Goal: Information Seeking & Learning: Learn about a topic

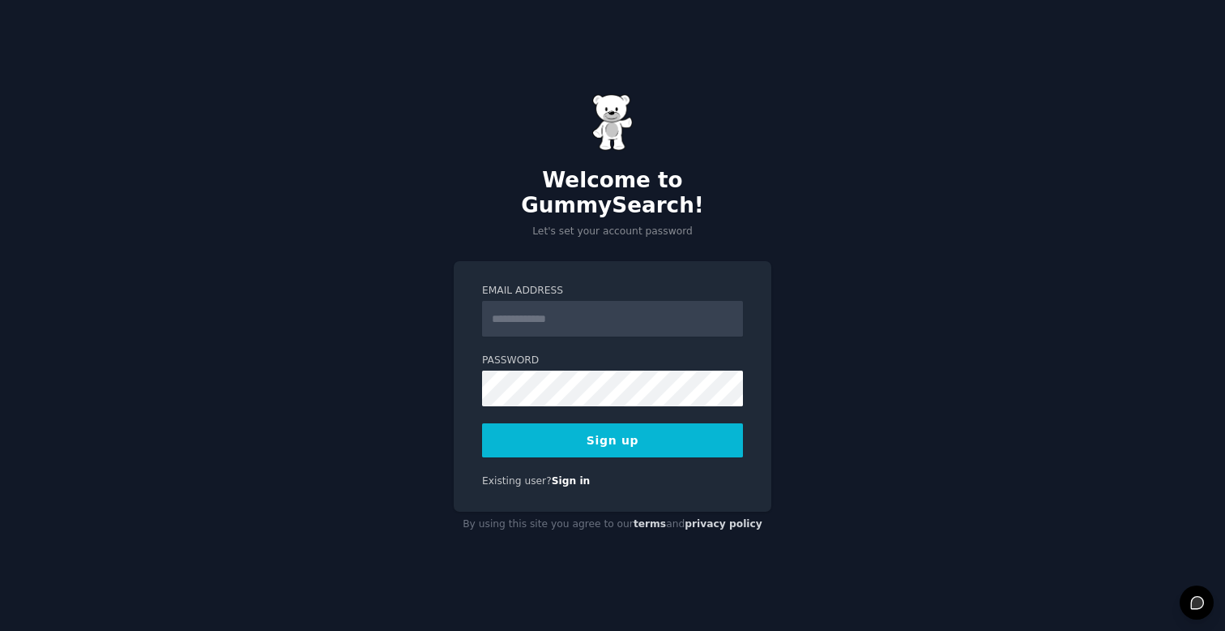
click at [640, 314] on input "Email Address" at bounding box center [612, 319] width 261 height 36
type input "**********"
click at [629, 423] on button "Sign up" at bounding box center [612, 440] width 261 height 34
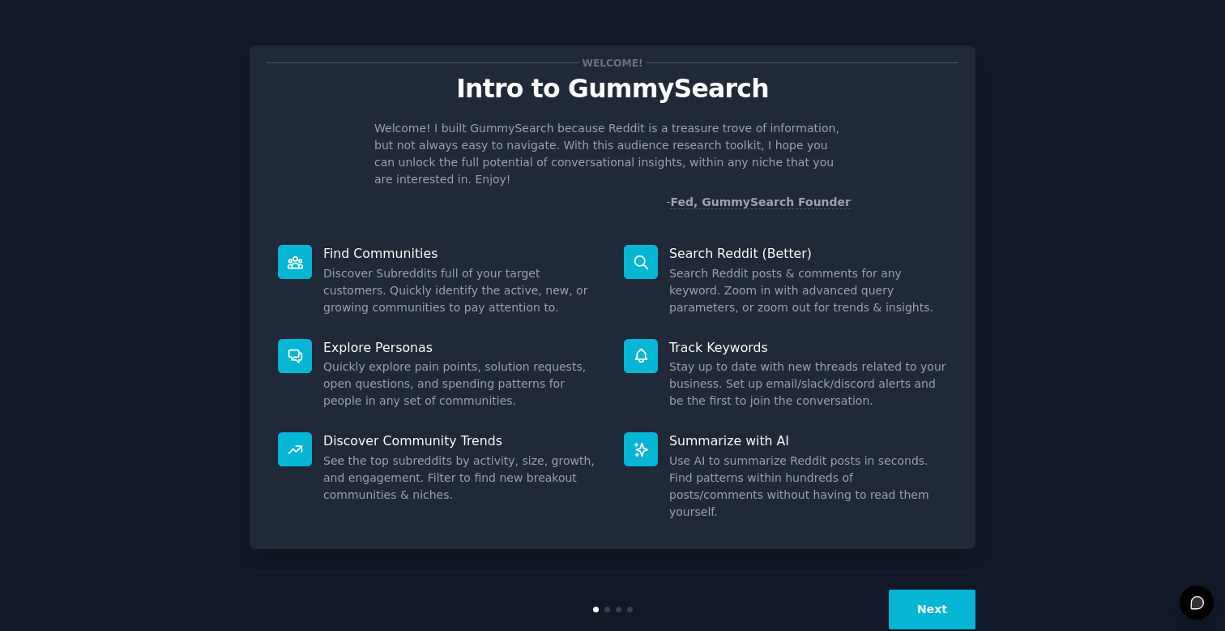
click at [925, 589] on button "Next" at bounding box center [932, 609] width 87 height 40
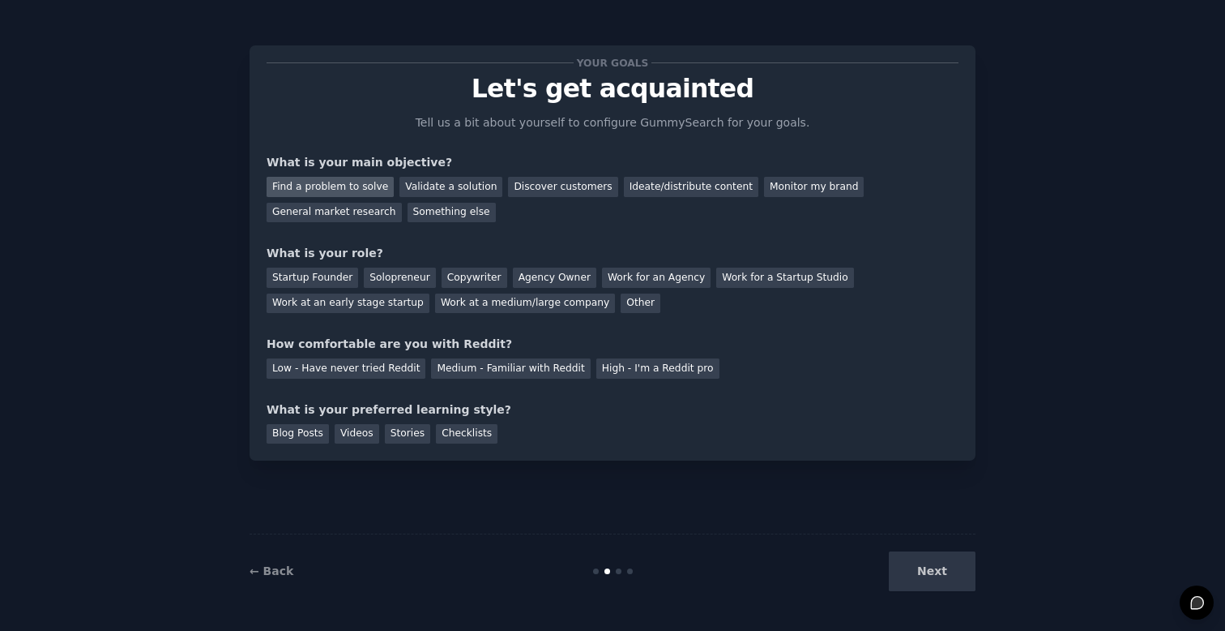
click at [352, 191] on div "Find a problem to solve" at bounding box center [330, 187] width 127 height 20
click at [364, 207] on div "General market research" at bounding box center [334, 213] width 135 height 20
click at [360, 185] on div "Find a problem to solve" at bounding box center [330, 187] width 127 height 20
click at [328, 273] on div "Startup Founder" at bounding box center [313, 277] width 92 height 20
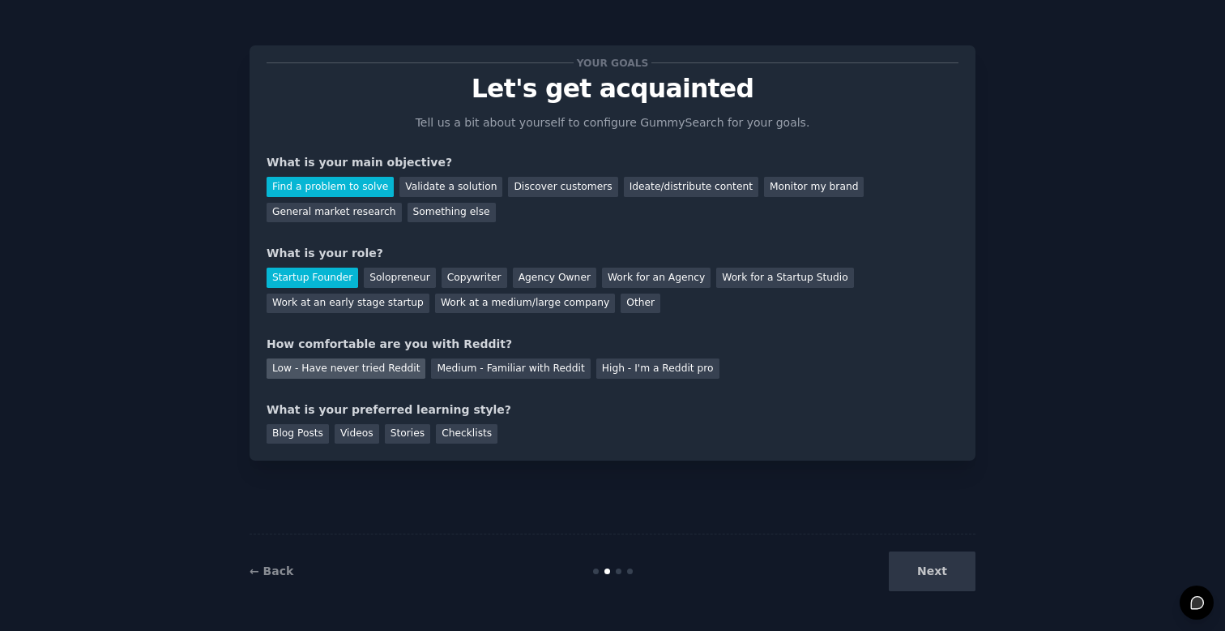
click at [371, 365] on div "Low - Have never tried Reddit" at bounding box center [346, 368] width 159 height 20
click at [352, 431] on div "Videos" at bounding box center [357, 434] width 45 height 20
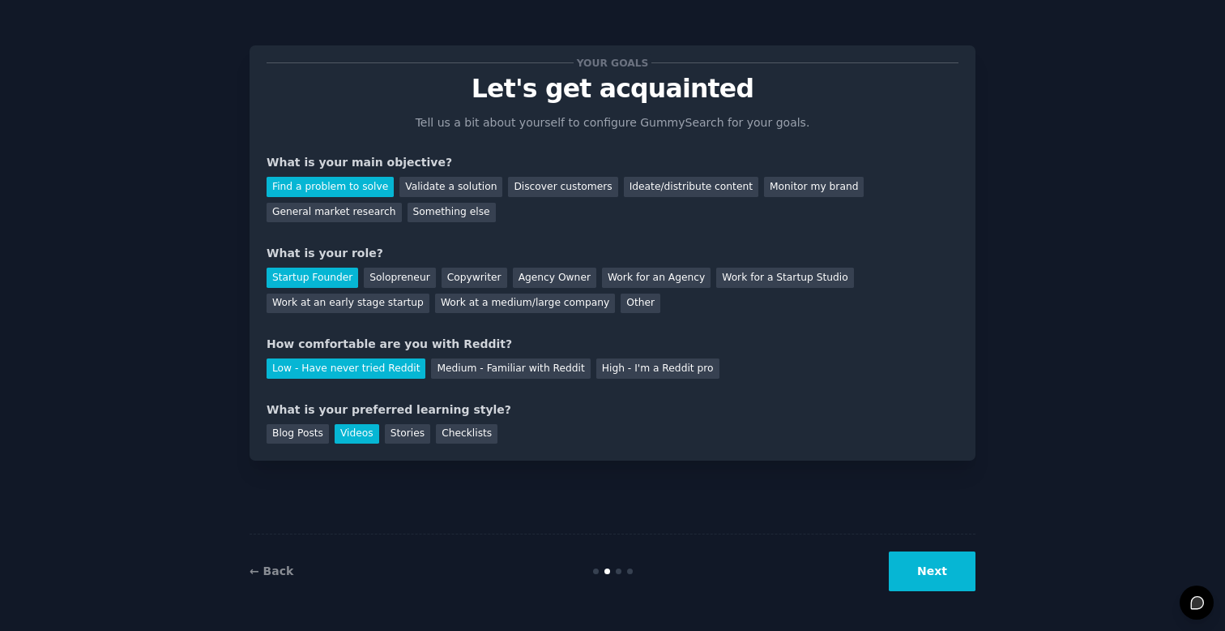
click at [917, 577] on button "Next" at bounding box center [932, 571] width 87 height 40
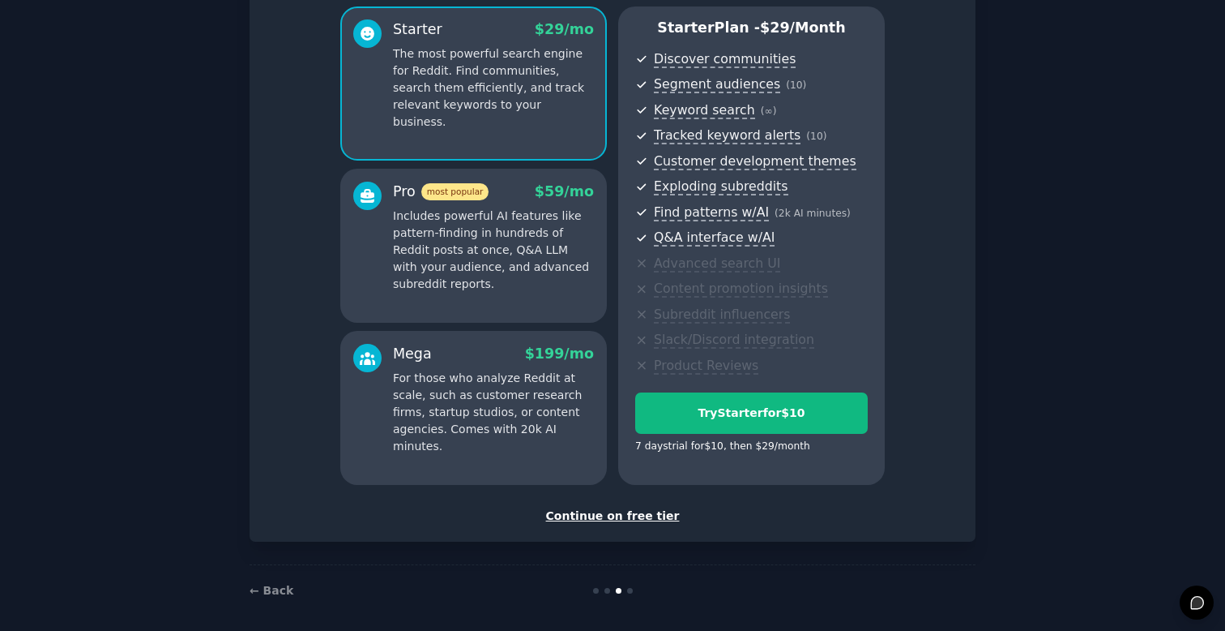
scroll to position [147, 0]
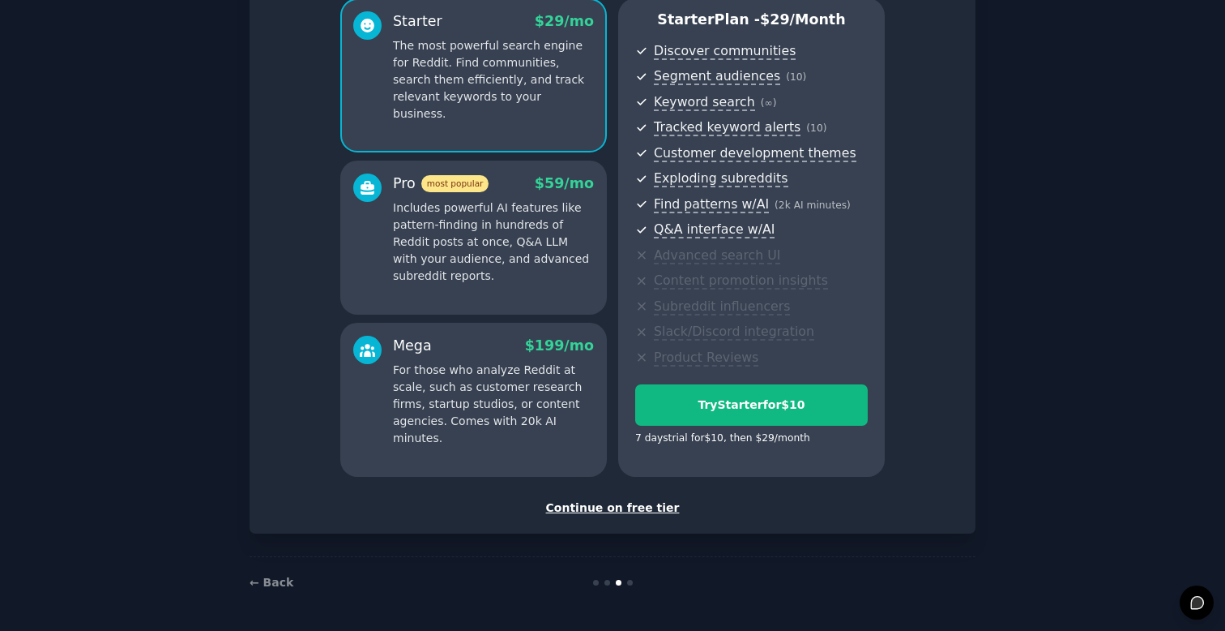
click at [638, 511] on div "Continue on free tier" at bounding box center [613, 507] width 692 height 17
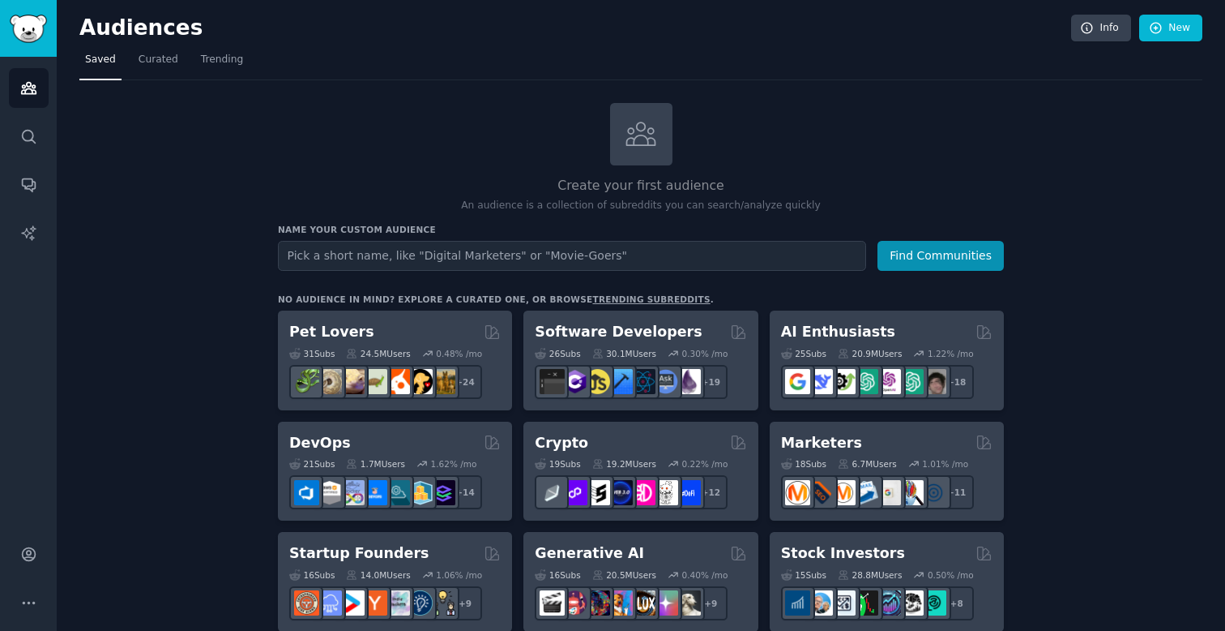
click at [751, 262] on input "text" at bounding box center [572, 256] width 588 height 30
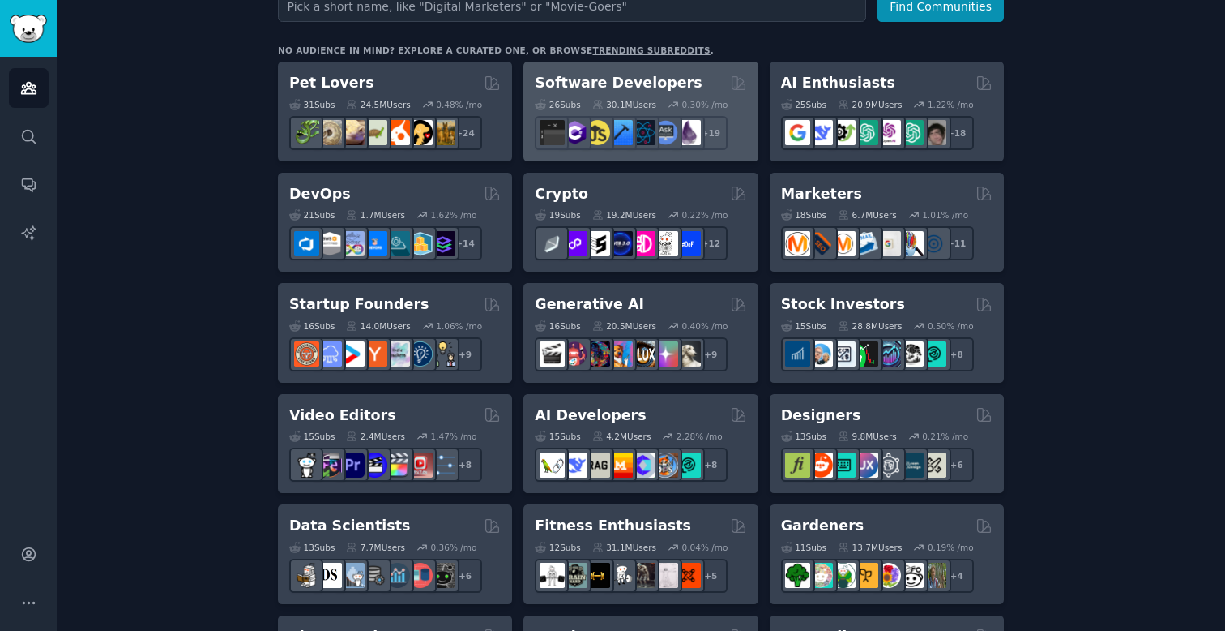
scroll to position [350, 0]
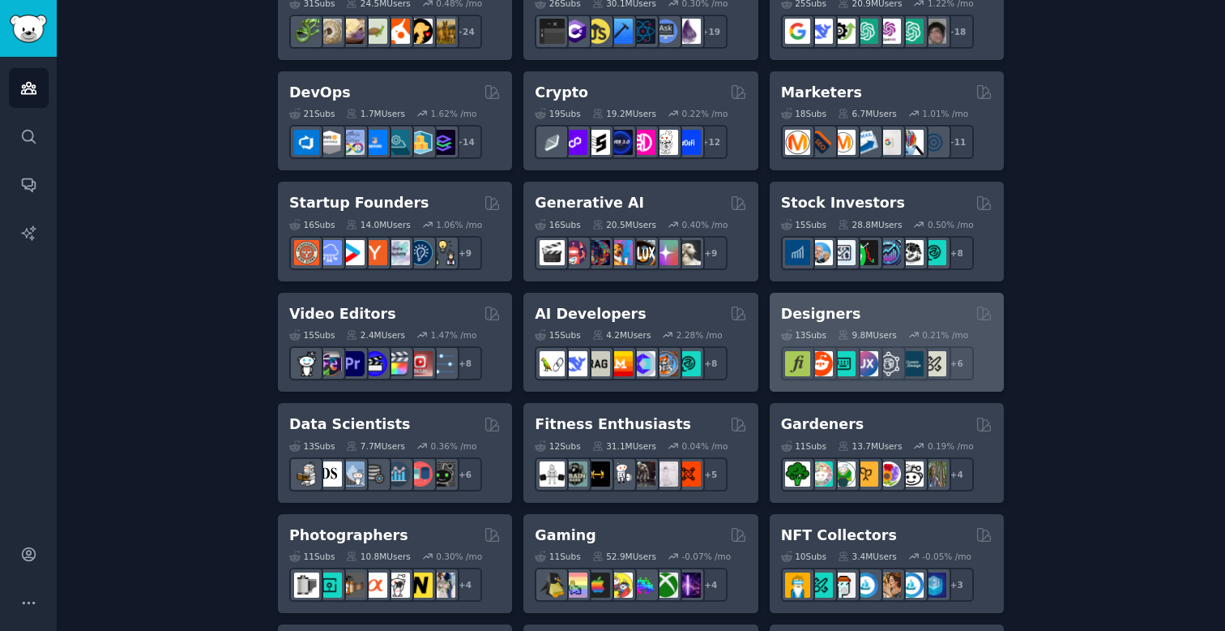
click at [800, 323] on div "13 Sub s 9.8M Users 0.21 % /mo + 6" at bounding box center [887, 351] width 212 height 57
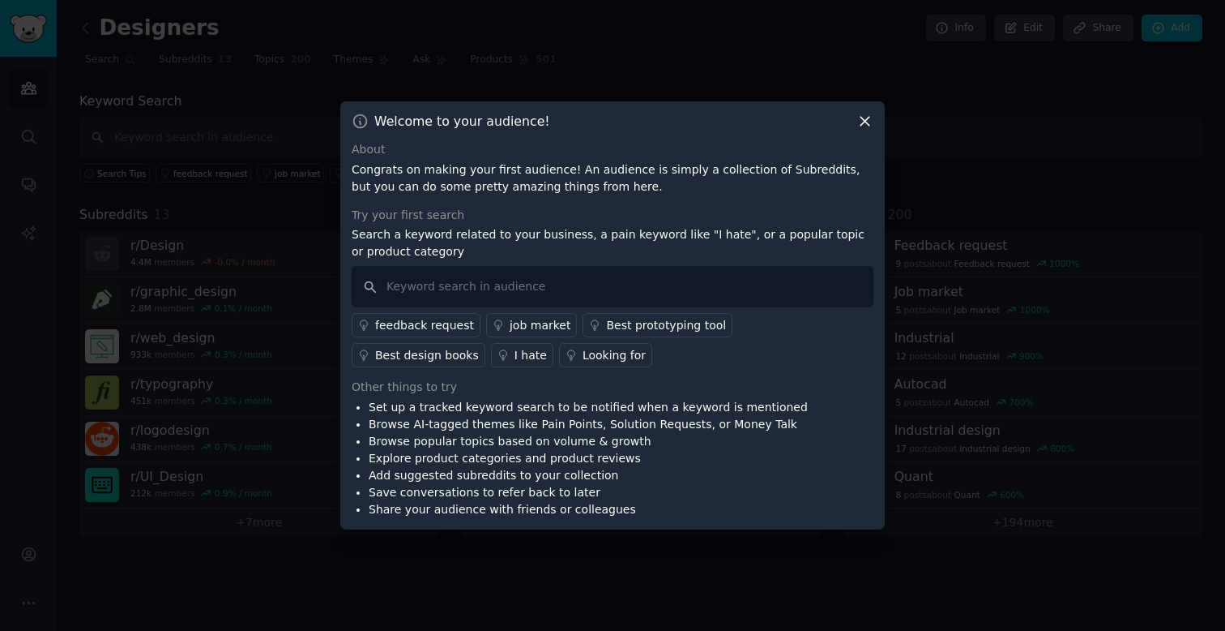
click at [606, 323] on div "Best prototyping tool" at bounding box center [666, 325] width 120 height 17
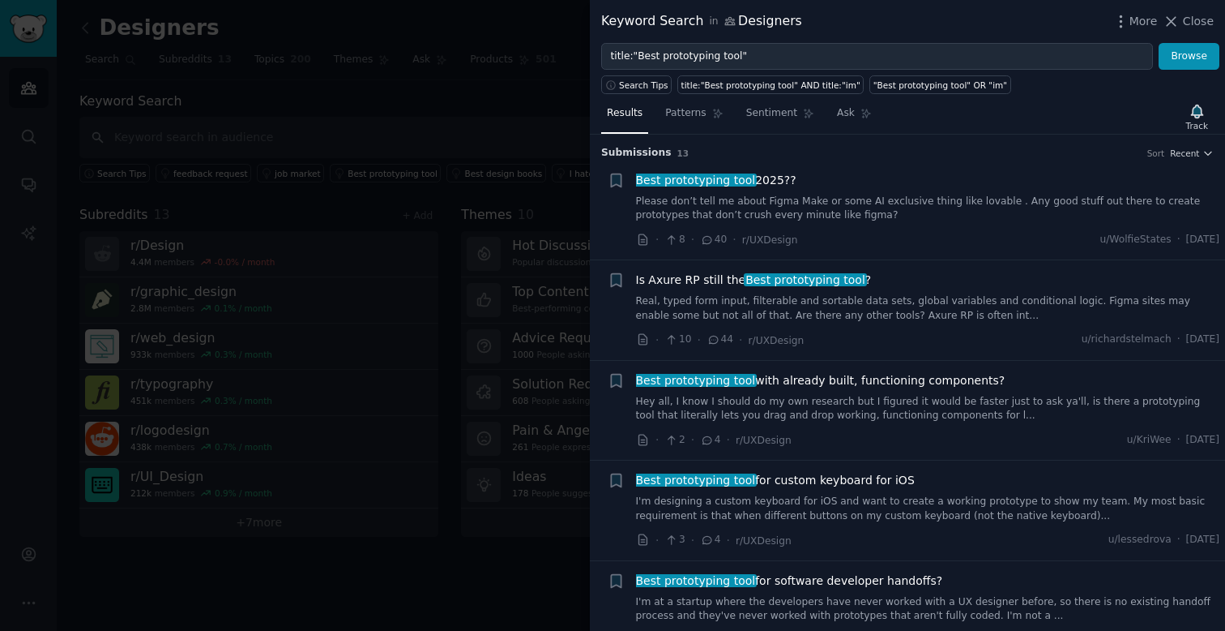
click at [819, 218] on link "Please don’t tell me about Figma Make or some AI exclusive thing like lovable .…" at bounding box center [928, 209] width 584 height 28
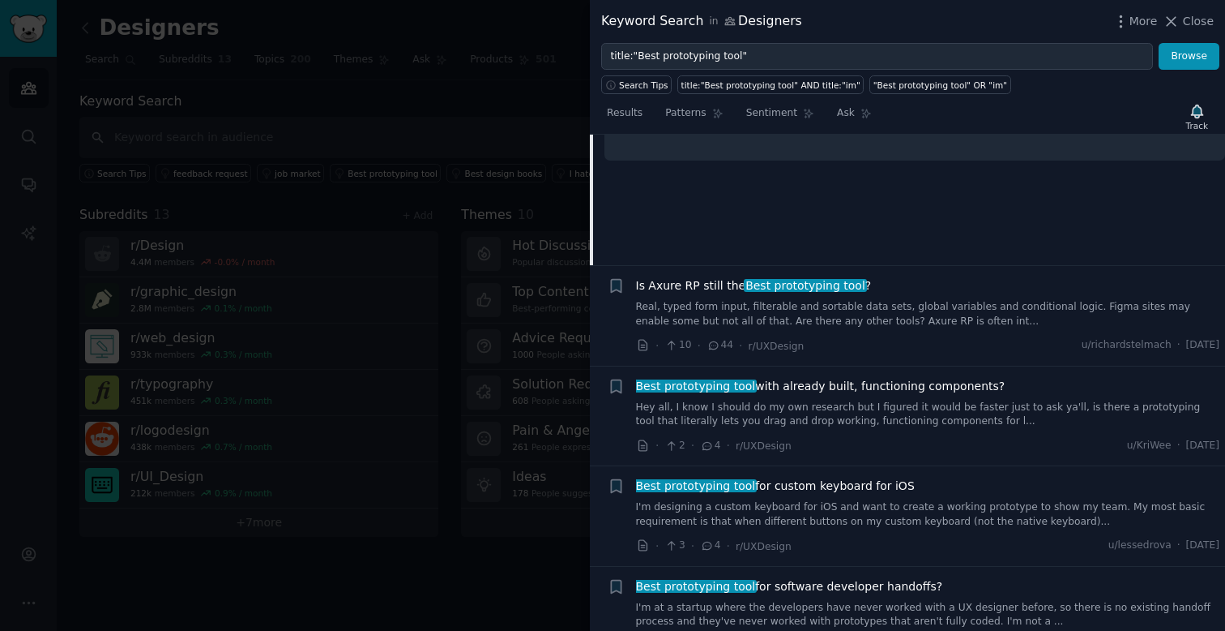
scroll to position [241, 0]
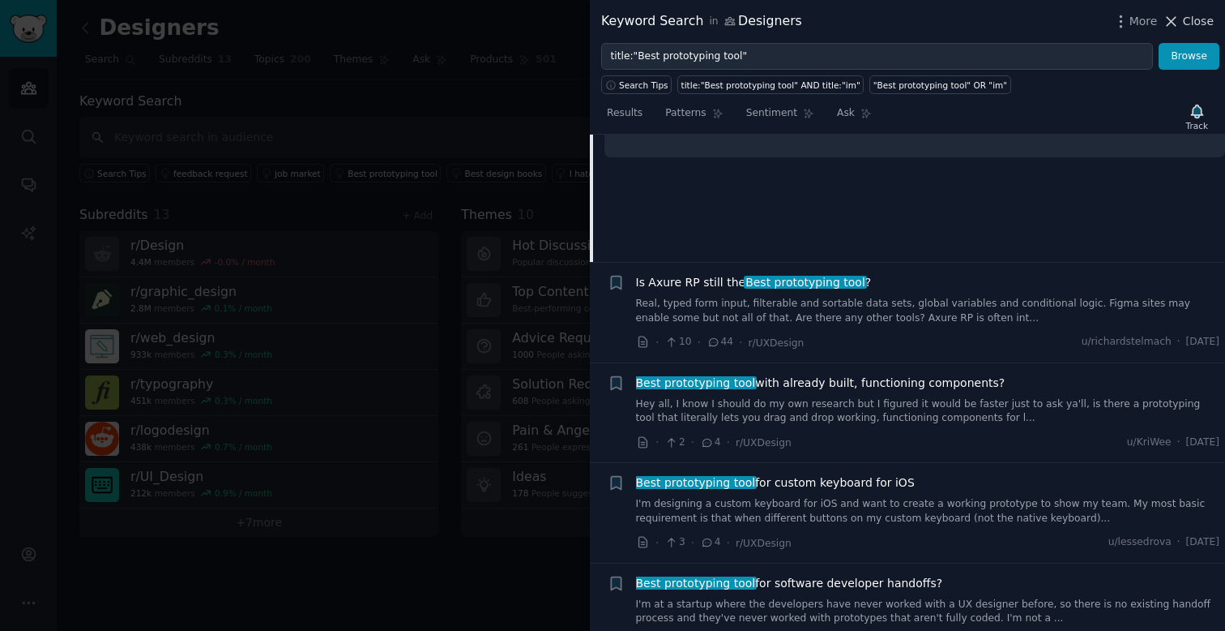
click at [1182, 16] on button "Close" at bounding box center [1188, 21] width 51 height 17
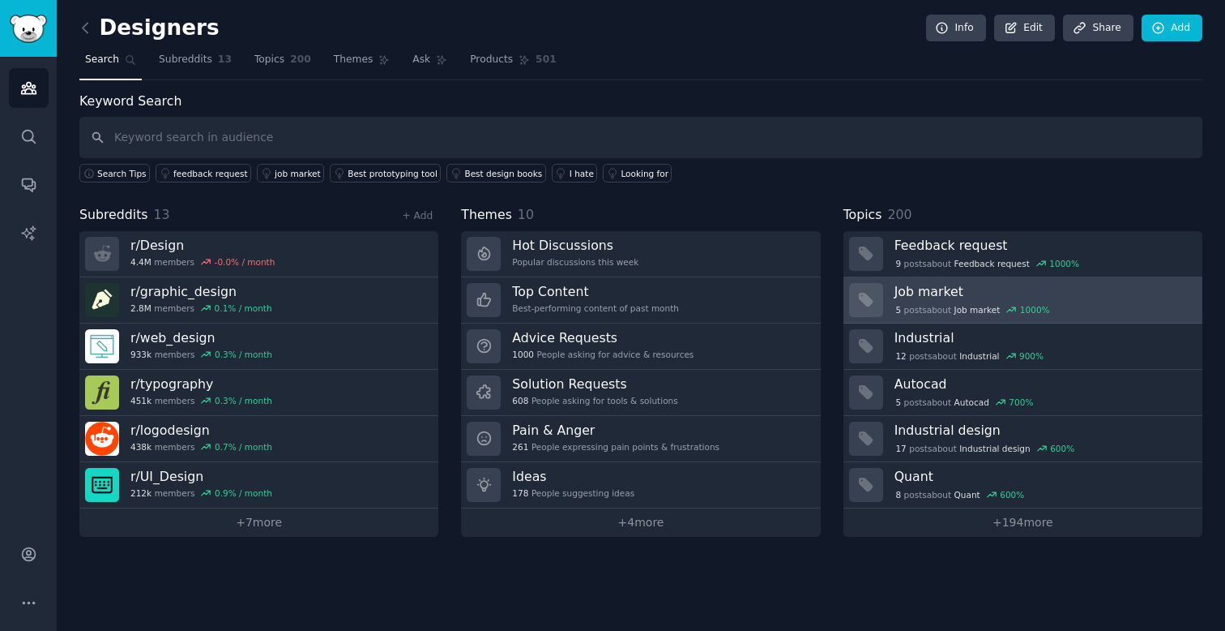
click at [926, 301] on div "5 post s about Job market 1000 %" at bounding box center [1043, 308] width 297 height 17
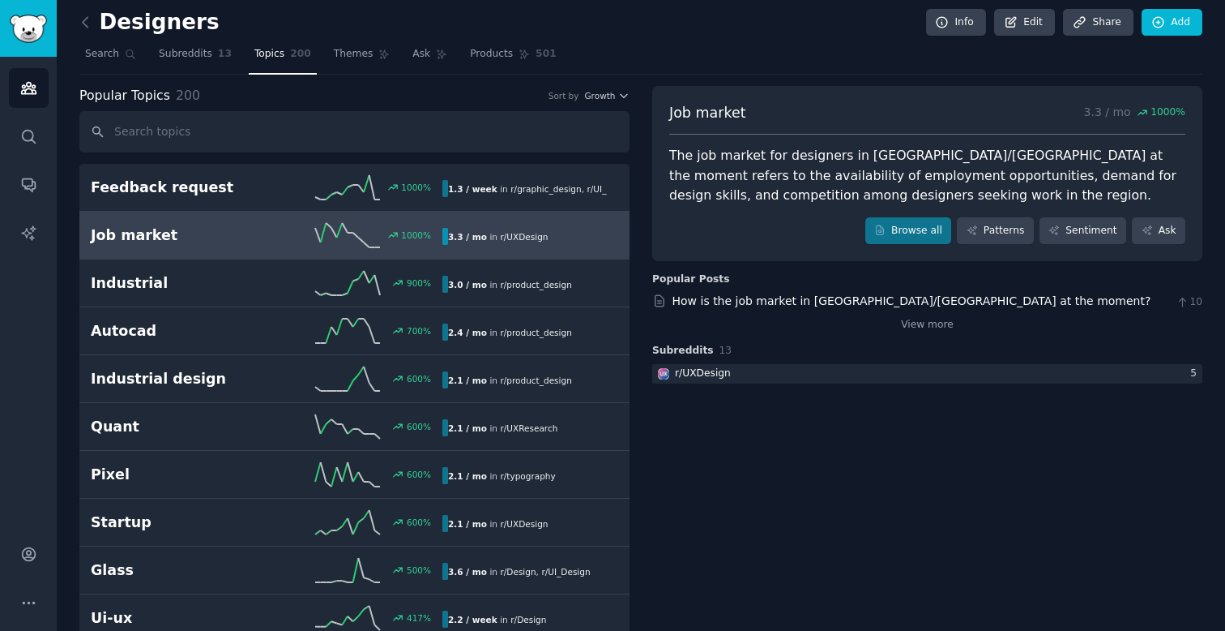
scroll to position [7, 0]
click at [560, 246] on link "Job market 1000 % 3.3 / mo in r/ UXDesign" at bounding box center [354, 234] width 550 height 48
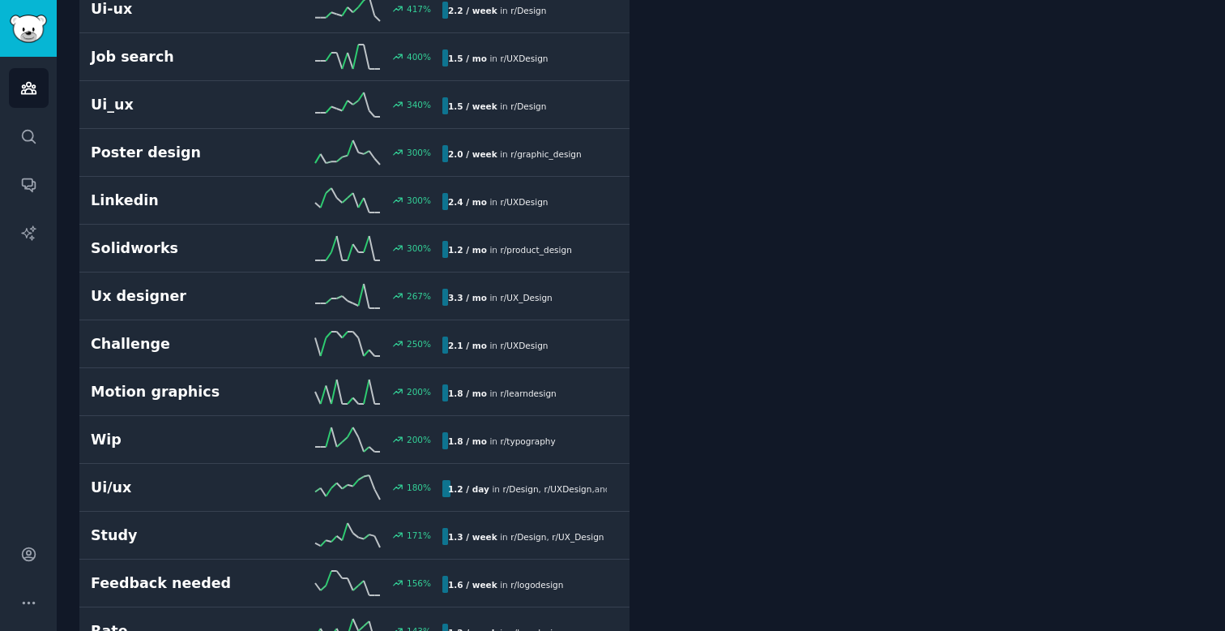
scroll to position [0, 0]
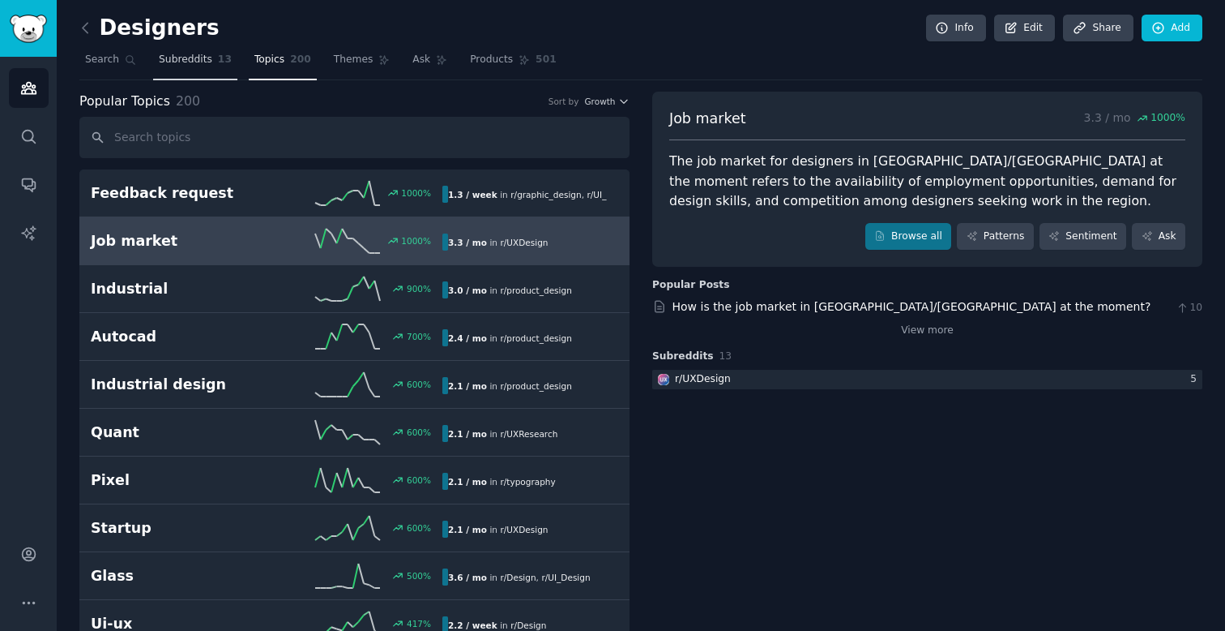
click at [186, 58] on span "Subreddits" at bounding box center [185, 60] width 53 height 15
